Goal: Task Accomplishment & Management: Use online tool/utility

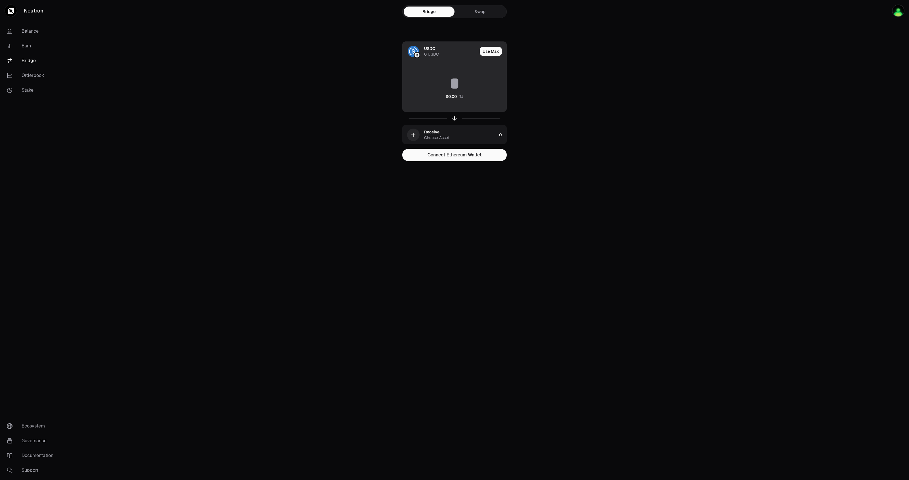
click at [413, 52] on img at bounding box center [413, 51] width 11 height 11
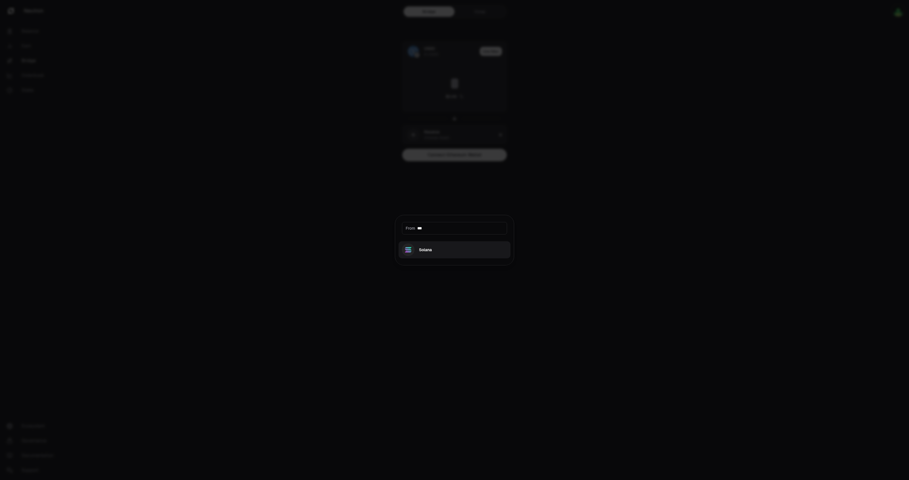
type input "***"
click at [434, 252] on button "Solana" at bounding box center [455, 249] width 112 height 17
click at [437, 263] on button "USD Coin USDC $1.00 -0.00%" at bounding box center [455, 261] width 112 height 17
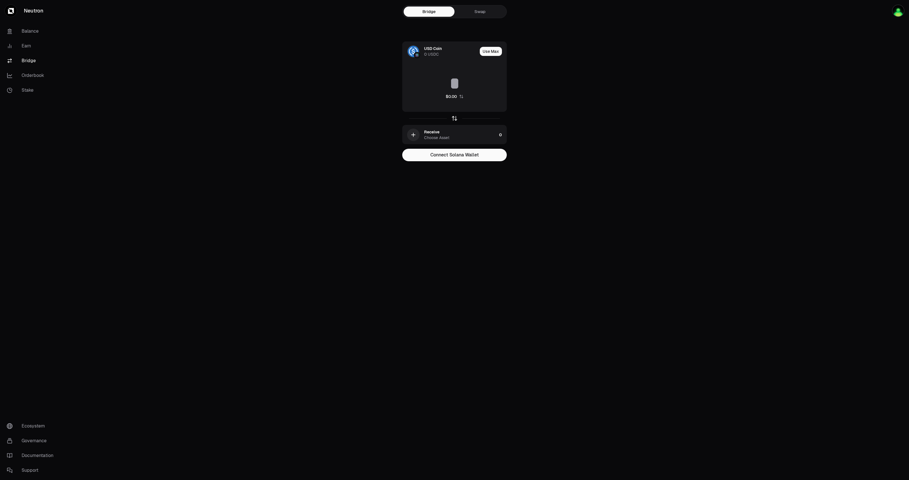
click at [453, 116] on icon "button" at bounding box center [454, 118] width 6 height 6
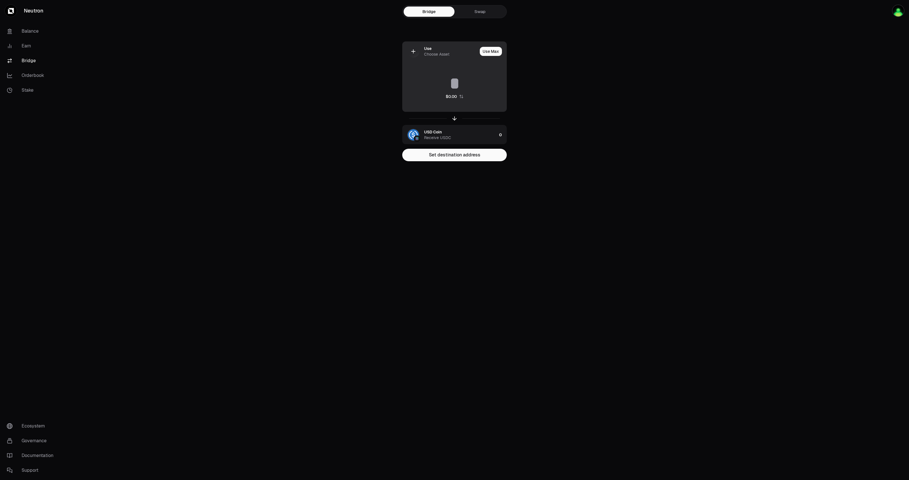
click at [421, 51] on div "Use Choose Asset" at bounding box center [440, 51] width 75 height 19
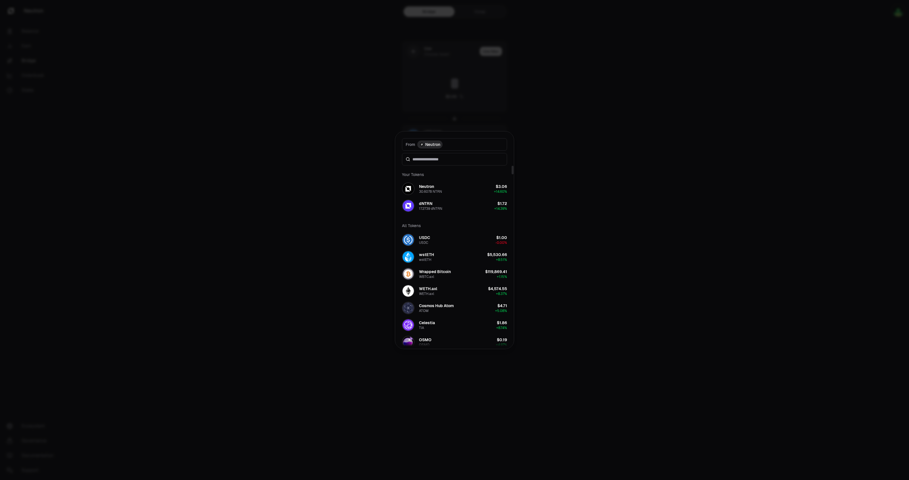
click at [432, 144] on span "Neutron" at bounding box center [432, 145] width 15 height 6
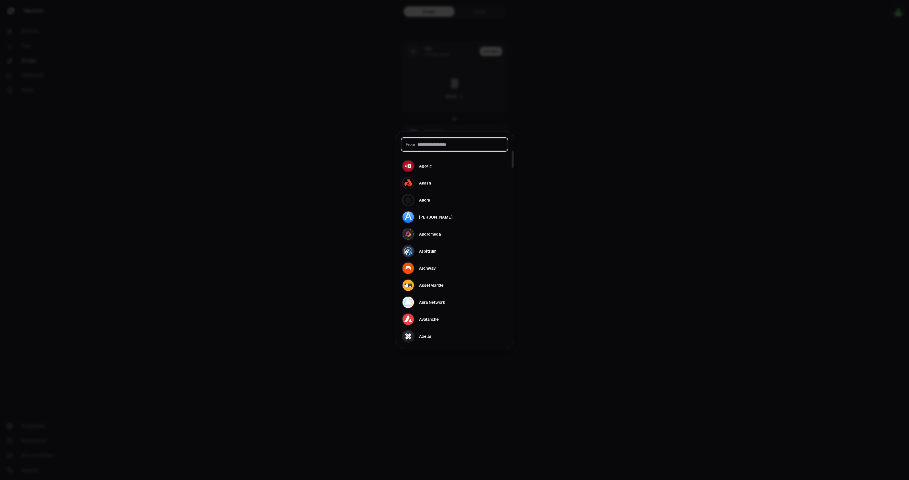
click at [433, 145] on input at bounding box center [460, 145] width 86 height 6
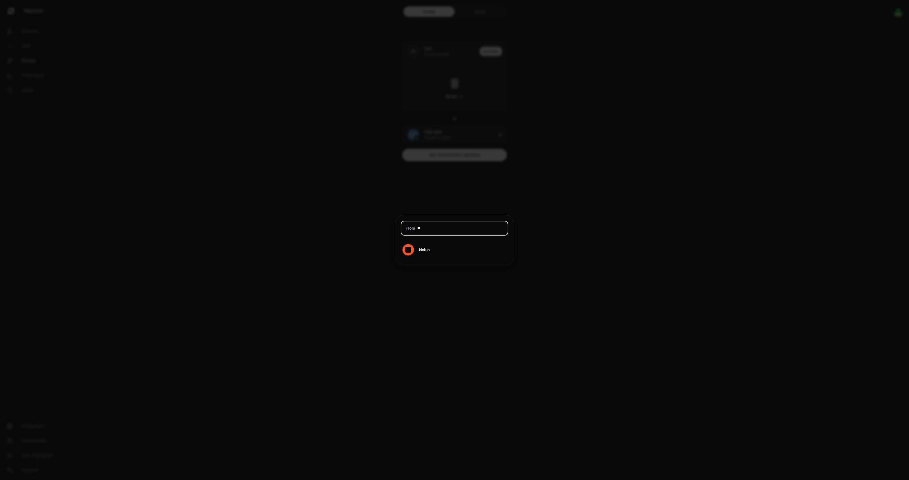
type input "*"
type input "***"
click at [421, 241] on div "Cosmos Hub" at bounding box center [431, 242] width 24 height 6
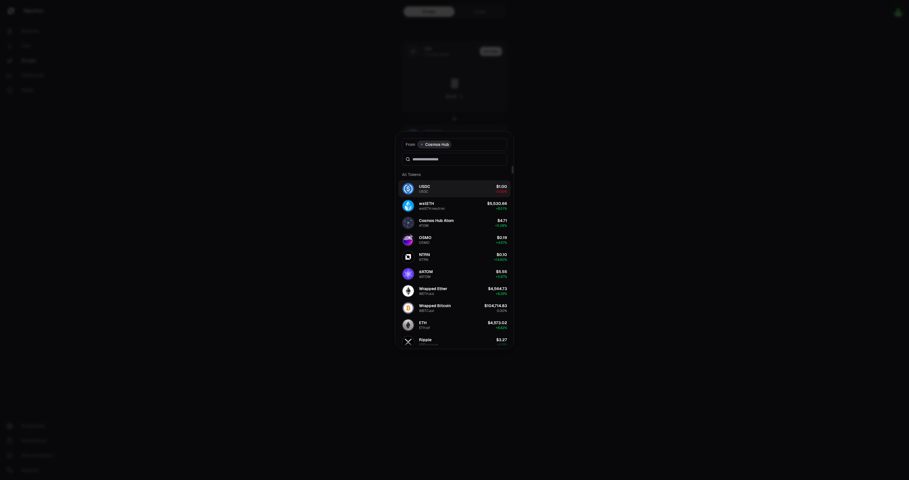
click at [430, 186] on div "USDC" at bounding box center [424, 187] width 11 height 6
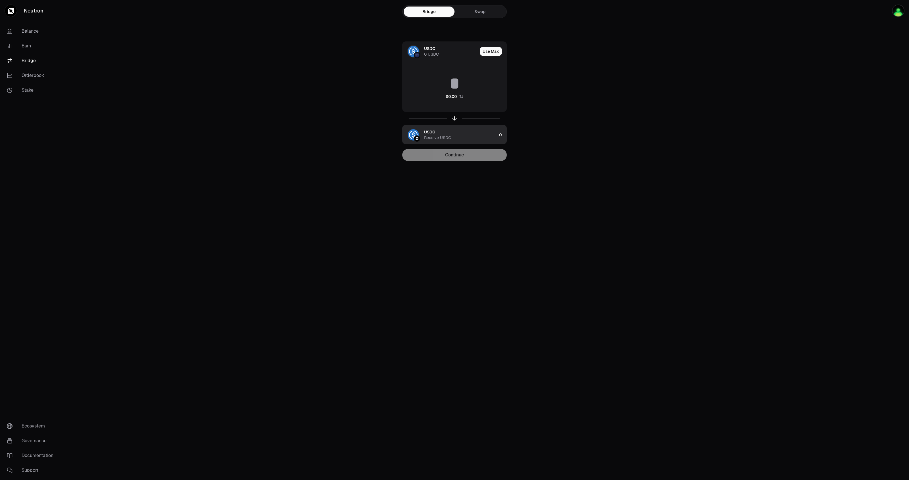
click at [432, 136] on div "Receive USDC" at bounding box center [437, 138] width 27 height 6
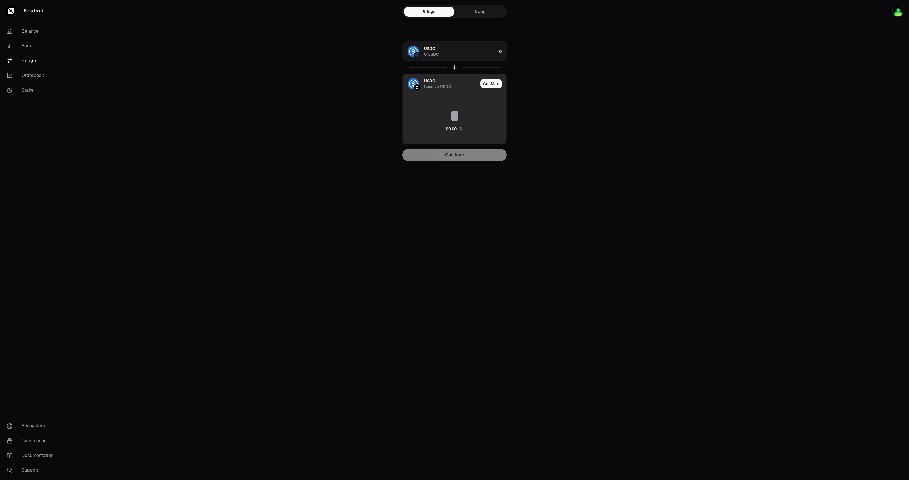
click at [403, 87] on div "USDC Receive USDC" at bounding box center [441, 83] width 76 height 19
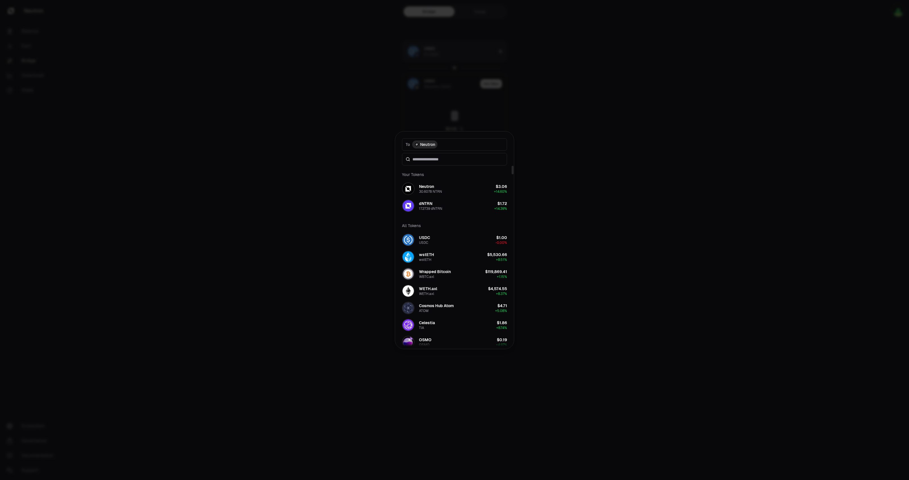
click at [430, 147] on span "Neutron" at bounding box center [427, 145] width 15 height 6
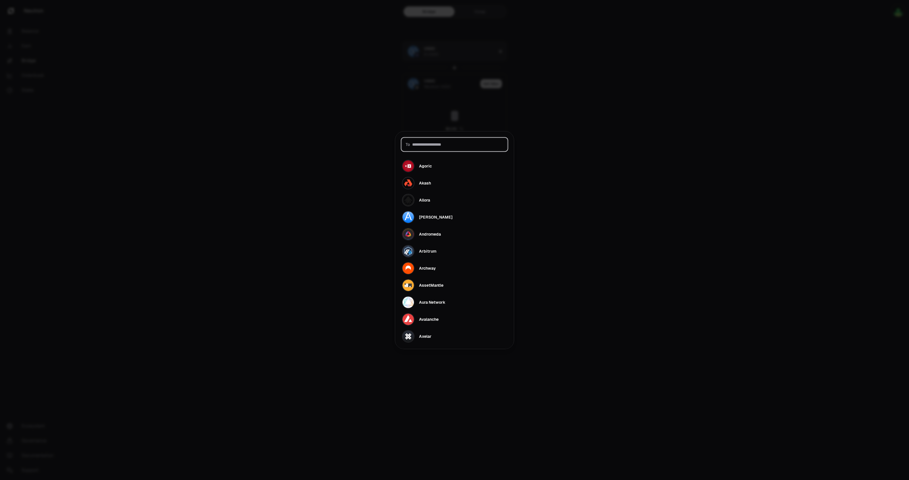
click at [432, 143] on input at bounding box center [457, 145] width 91 height 6
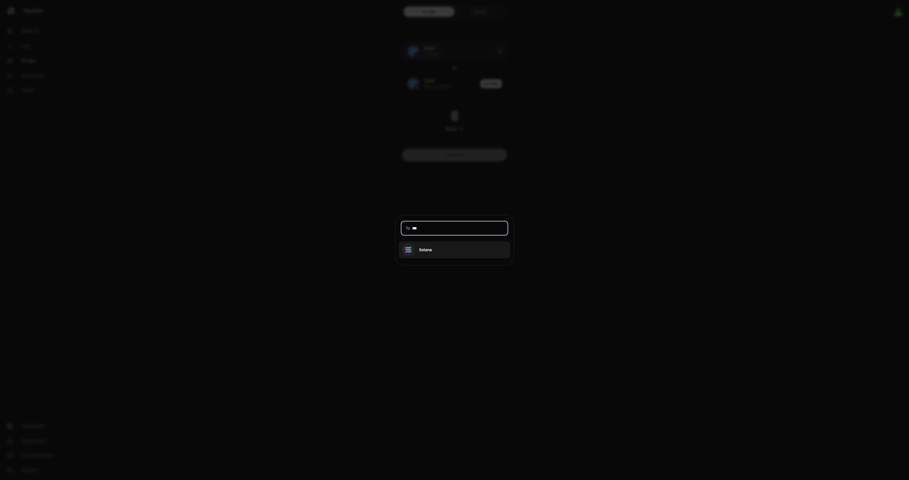
type input "***"
click at [439, 248] on button "Solana" at bounding box center [455, 249] width 112 height 17
click at [439, 261] on button "USD Coin USDC $1.00 -0.00%" at bounding box center [455, 261] width 112 height 17
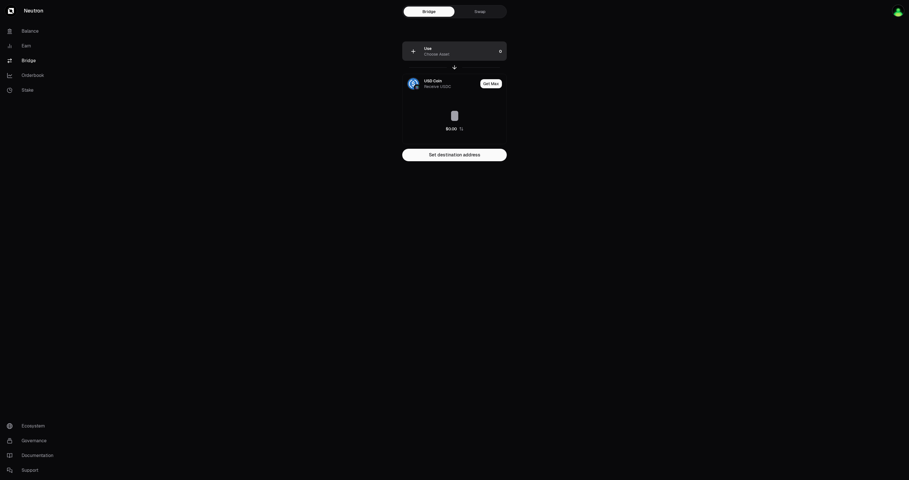
click at [422, 50] on div "Use Choose Asset" at bounding box center [450, 51] width 94 height 19
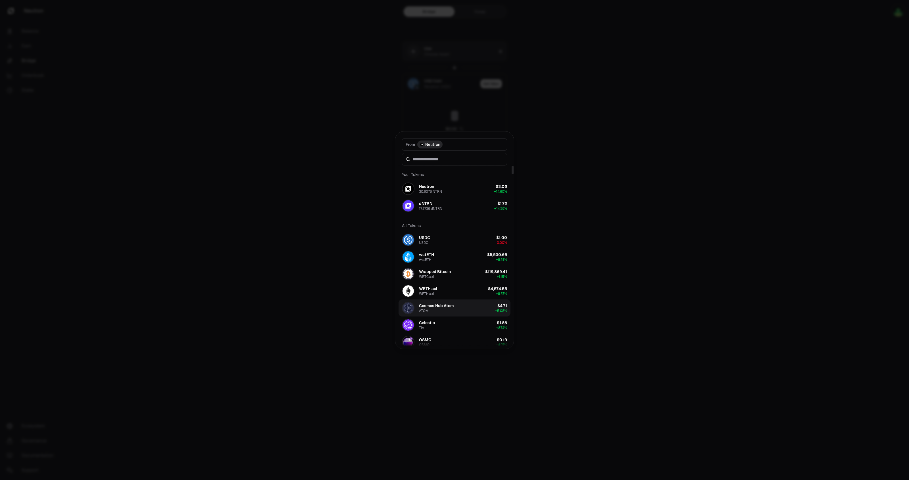
click at [451, 307] on div "Cosmos Hub Atom" at bounding box center [436, 306] width 35 height 6
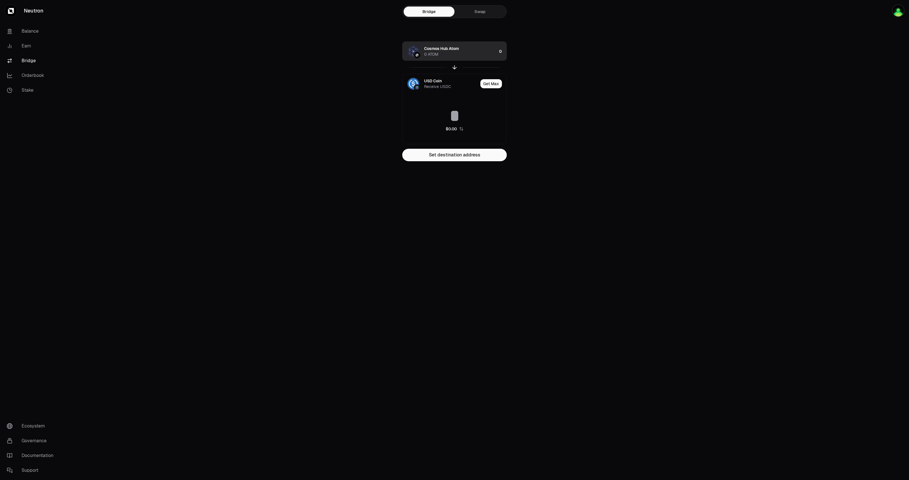
click at [442, 50] on div "Cosmos Hub Atom" at bounding box center [441, 49] width 35 height 6
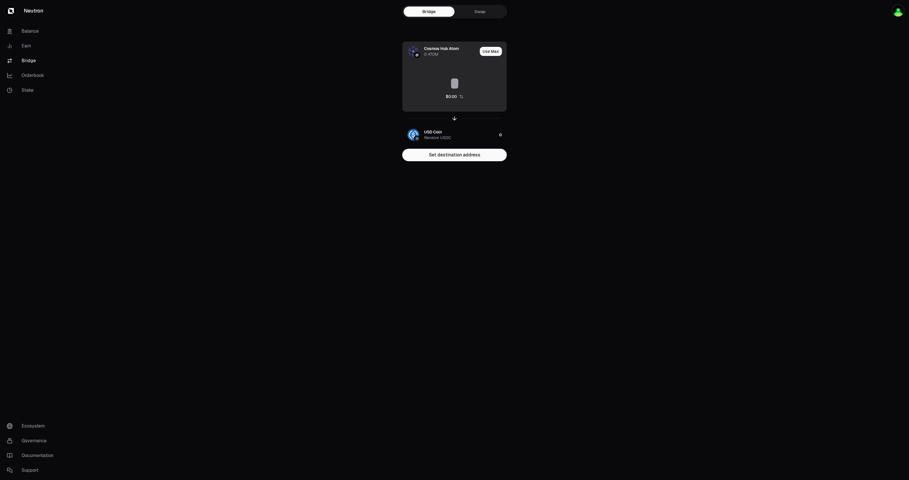
click at [442, 50] on div "Cosmos Hub Atom" at bounding box center [441, 49] width 35 height 6
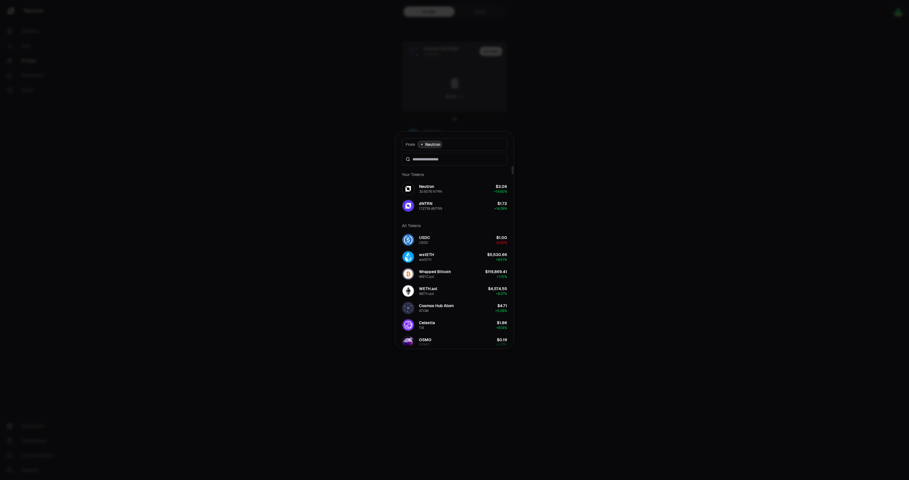
drag, startPoint x: 189, startPoint y: 234, endPoint x: 205, endPoint y: 201, distance: 36.7
click at [192, 226] on div at bounding box center [454, 240] width 909 height 480
